Goal: Task Accomplishment & Management: Use online tool/utility

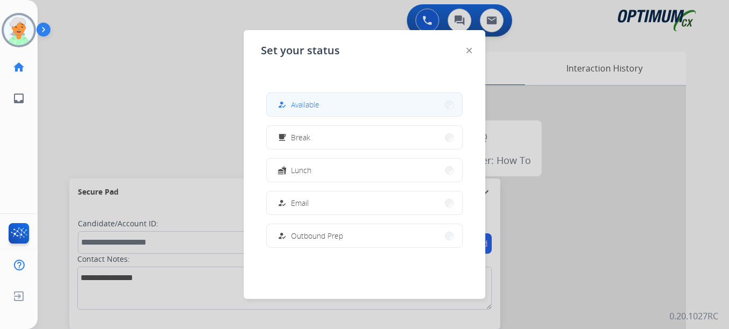
click at [315, 103] on span "Available" at bounding box center [305, 104] width 28 height 11
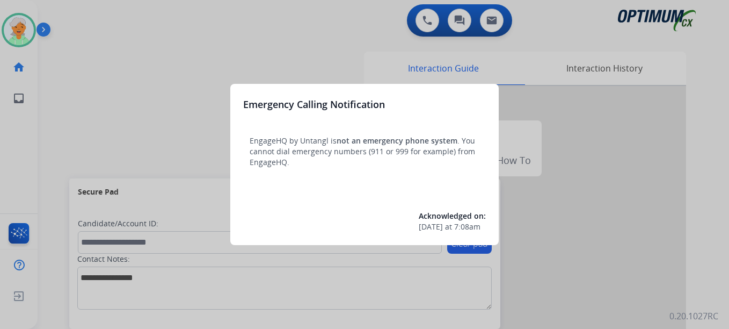
click at [30, 27] on div at bounding box center [364, 164] width 729 height 329
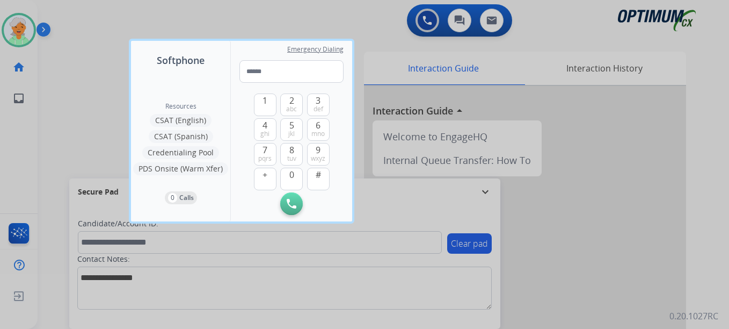
click at [13, 33] on div at bounding box center [364, 164] width 729 height 329
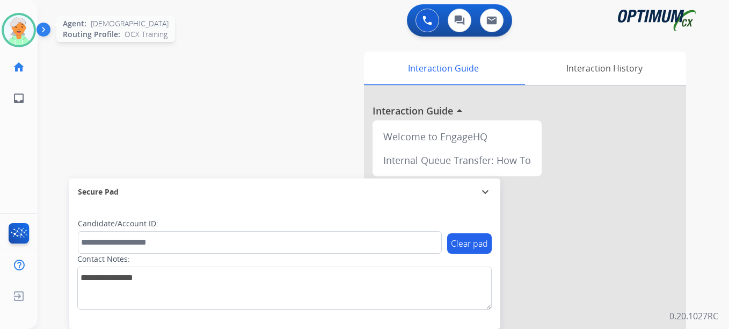
click at [17, 34] on img at bounding box center [19, 30] width 30 height 30
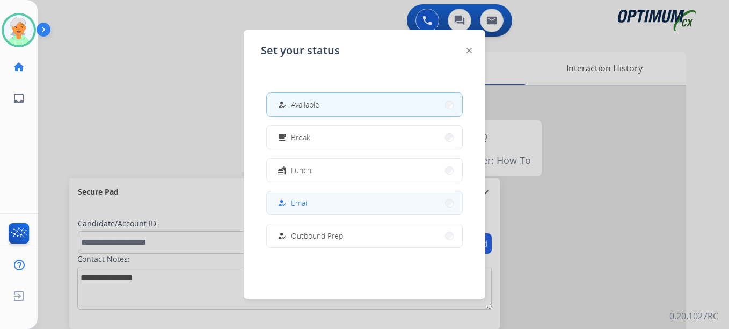
click at [303, 202] on span "Email" at bounding box center [300, 202] width 18 height 11
